Goal: Find specific page/section: Find specific page/section

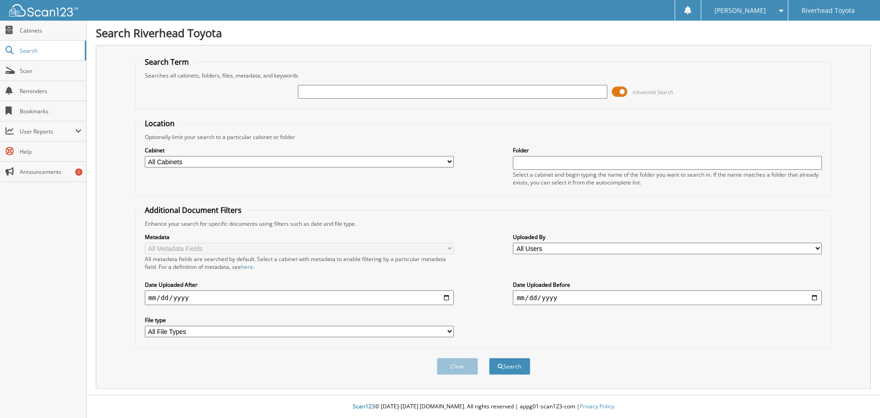
click at [364, 93] on input "text" at bounding box center [452, 92] width 309 height 14
type input "56764"
click at [489, 357] on button "Search" at bounding box center [509, 365] width 41 height 17
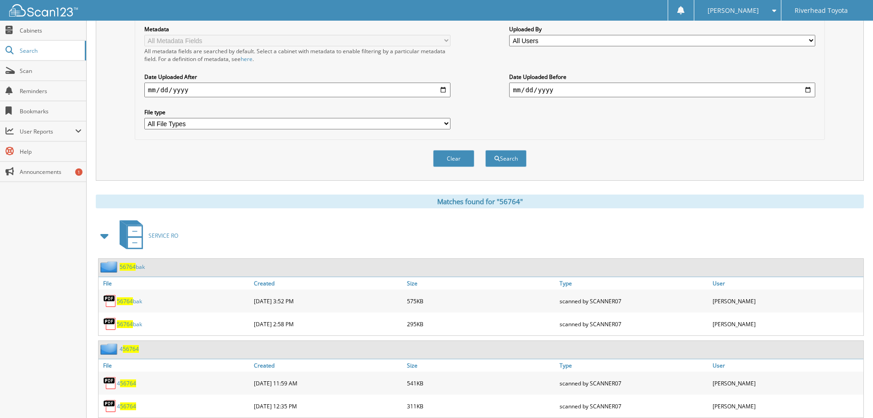
scroll to position [295, 0]
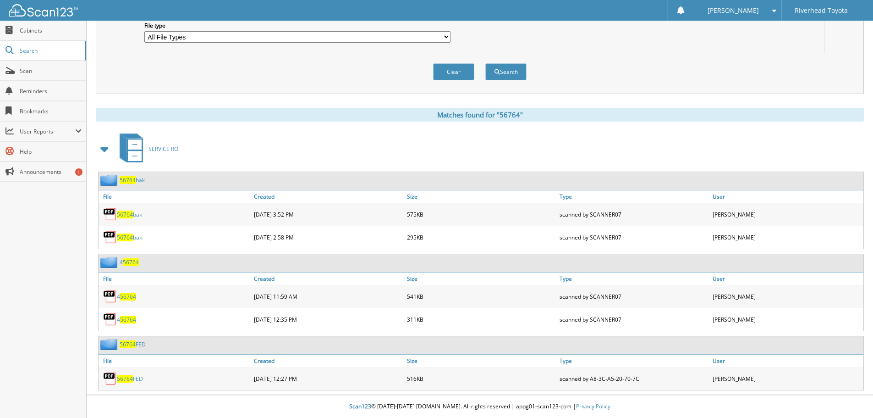
click at [134, 217] on link "56764 bak" at bounding box center [129, 214] width 25 height 8
click at [135, 238] on link "56764 bak" at bounding box center [129, 237] width 25 height 8
click at [601, 136] on div "SERVICE RO" at bounding box center [480, 149] width 768 height 36
click at [138, 378] on link "56764 FED" at bounding box center [130, 378] width 26 height 8
